Goal: Task Accomplishment & Management: Use online tool/utility

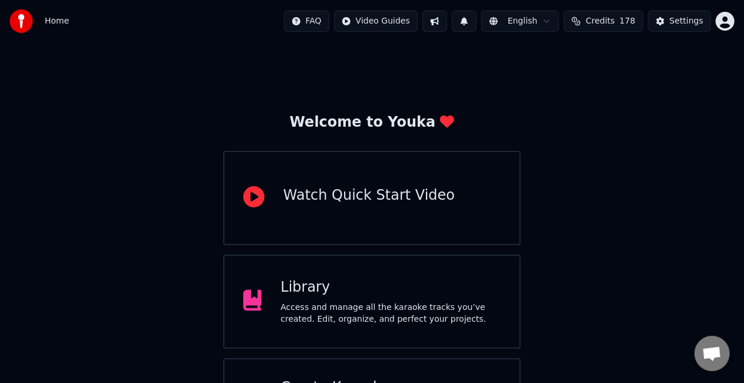
click at [396, 296] on div "Library" at bounding box center [390, 287] width 220 height 19
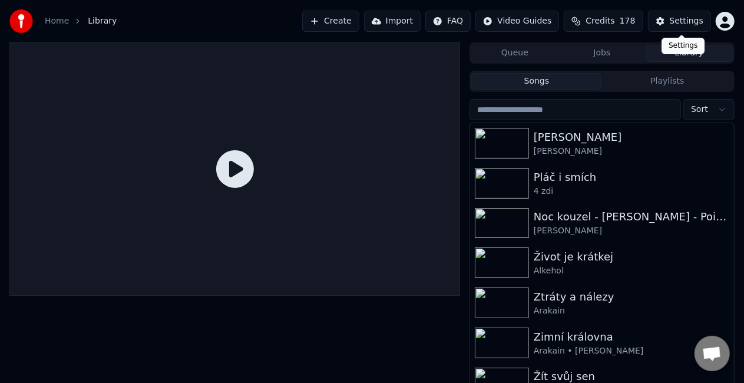
click at [676, 24] on div "Settings" at bounding box center [687, 21] width 34 height 12
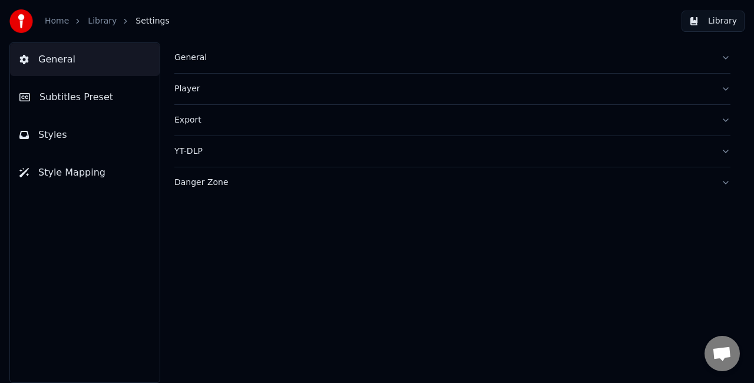
click at [194, 177] on div "Danger Zone" at bounding box center [442, 183] width 537 height 12
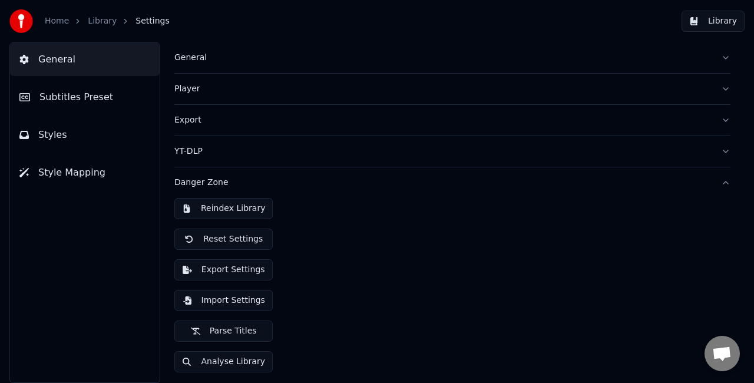
click at [226, 212] on button "Reindex Library" at bounding box center [223, 208] width 98 height 21
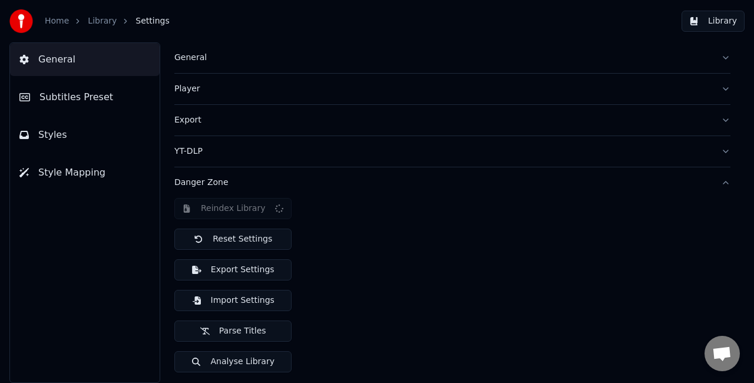
click at [104, 19] on link "Library" at bounding box center [102, 21] width 29 height 12
